Goal: Task Accomplishment & Management: Manage account settings

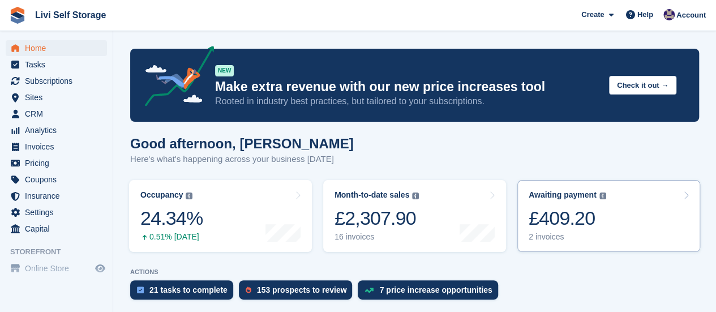
click at [543, 239] on div "2 invoices" at bounding box center [568, 237] width 78 height 10
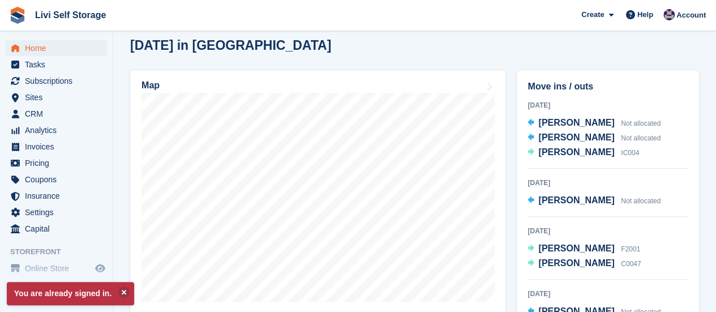
scroll to position [283, 0]
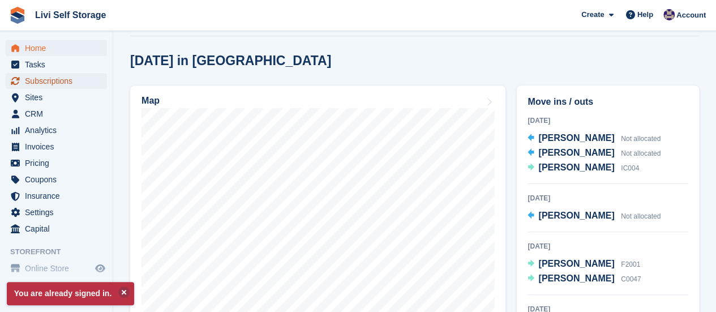
click at [40, 87] on span "Subscriptions" at bounding box center [59, 81] width 68 height 16
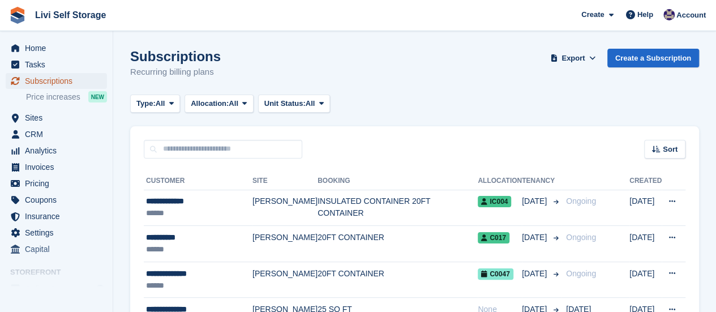
click at [45, 83] on span "Subscriptions" at bounding box center [59, 81] width 68 height 16
click at [167, 104] on button "Type: All" at bounding box center [155, 104] width 50 height 19
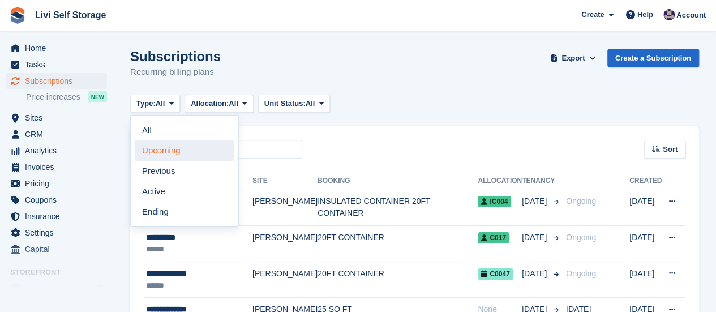
click at [171, 149] on link "Upcoming" at bounding box center [184, 150] width 98 height 20
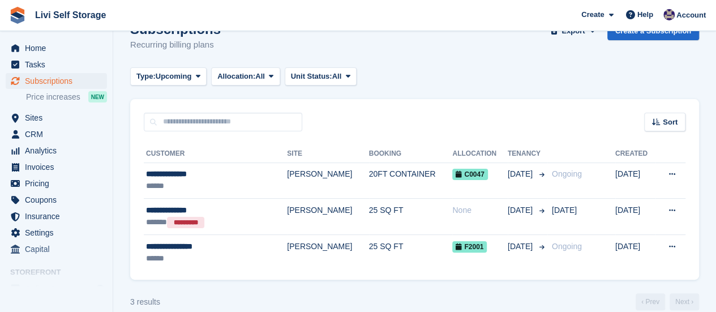
scroll to position [42, 0]
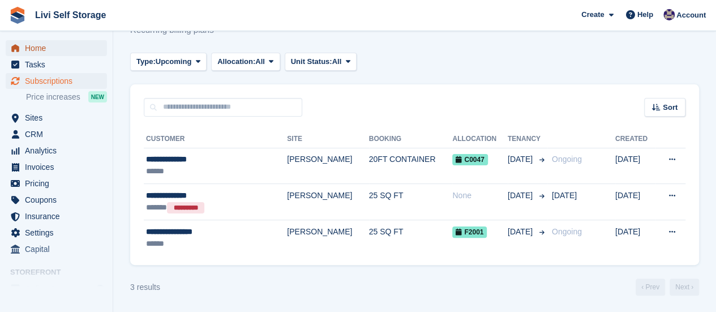
click at [32, 52] on span "Home" at bounding box center [59, 48] width 68 height 16
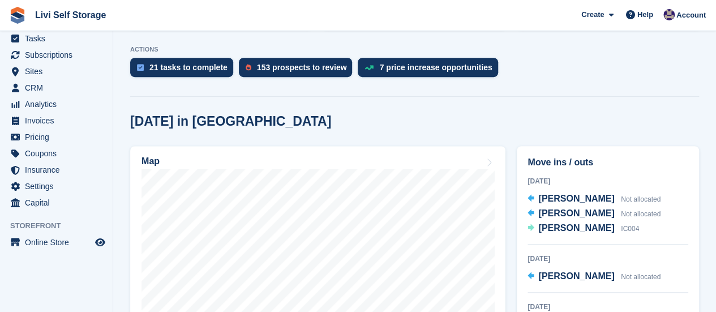
scroll to position [283, 0]
